Goal: Task Accomplishment & Management: Manage account settings

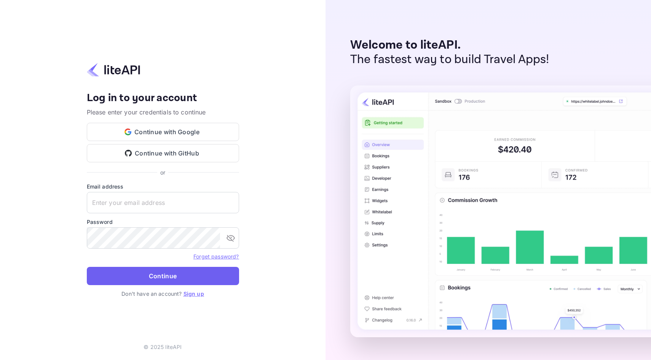
type input "niko@theklub.world"
click at [167, 277] on button "Continue" at bounding box center [163, 276] width 152 height 18
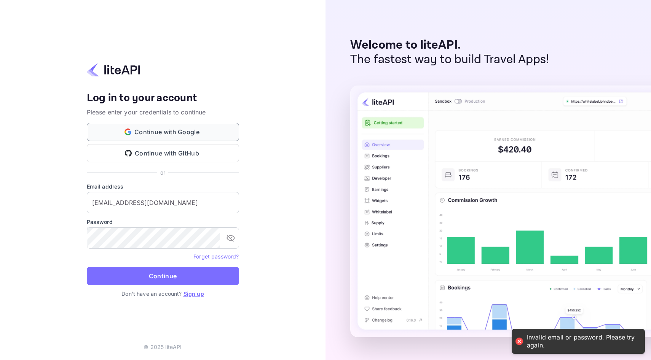
click at [156, 128] on button "Continue with Google" at bounding box center [163, 132] width 152 height 18
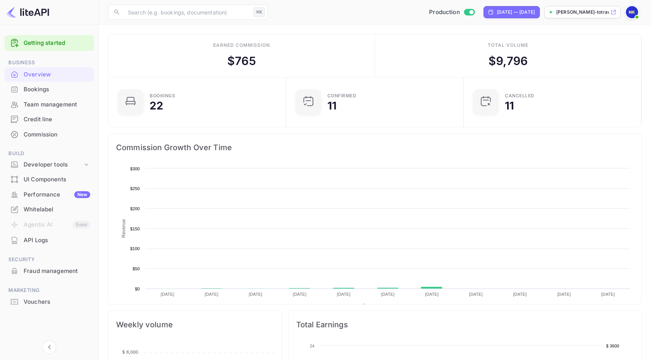
scroll to position [124, 173]
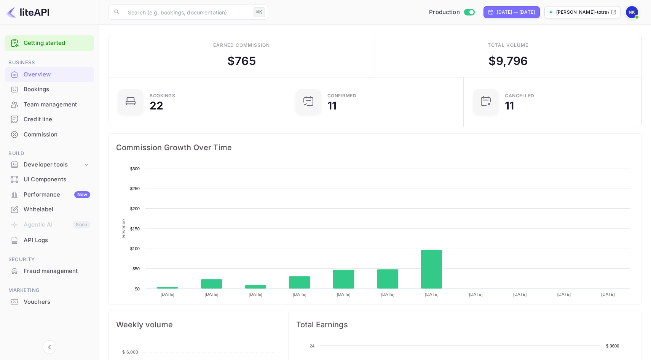
click at [57, 87] on div "Bookings" at bounding box center [57, 89] width 67 height 9
